Goal: Complete application form: Complete application form

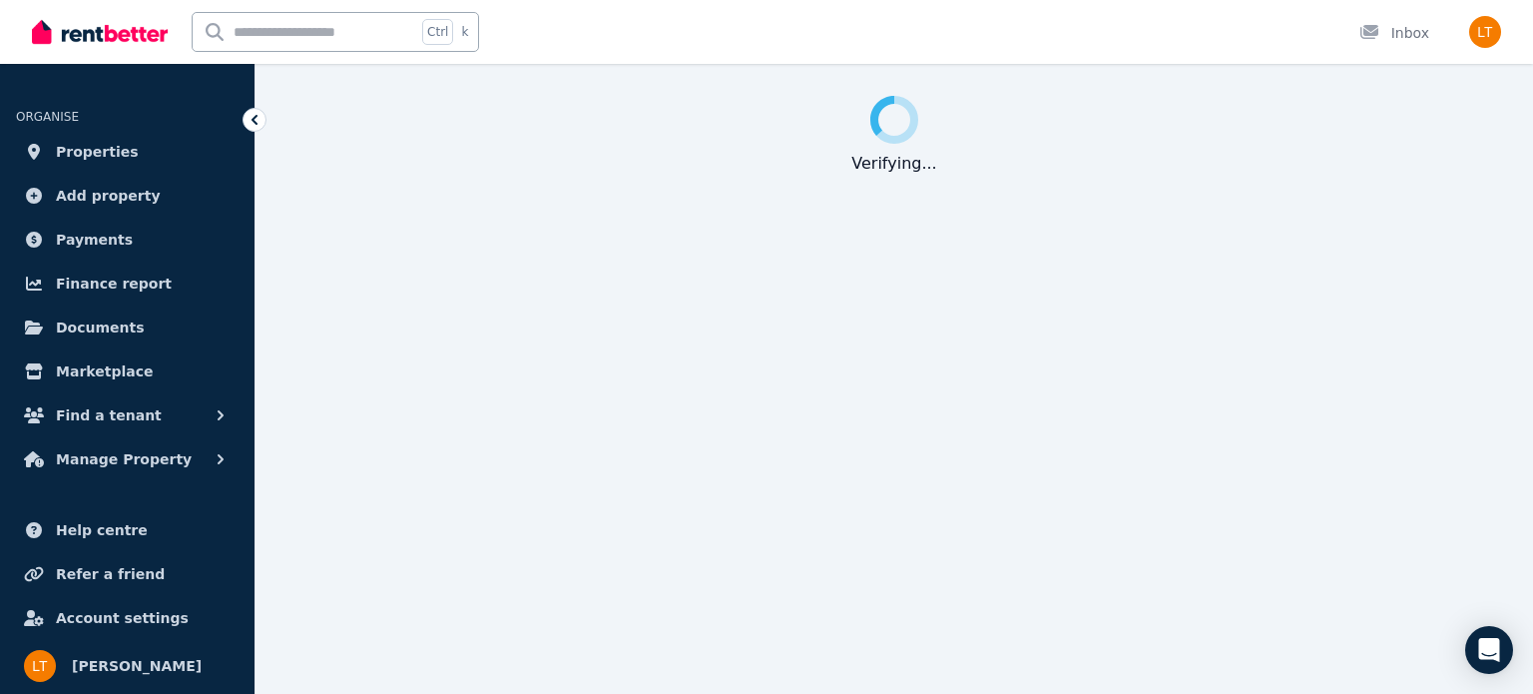
click at [252, 117] on icon at bounding box center [255, 120] width 20 height 20
